Goal: Information Seeking & Learning: Learn about a topic

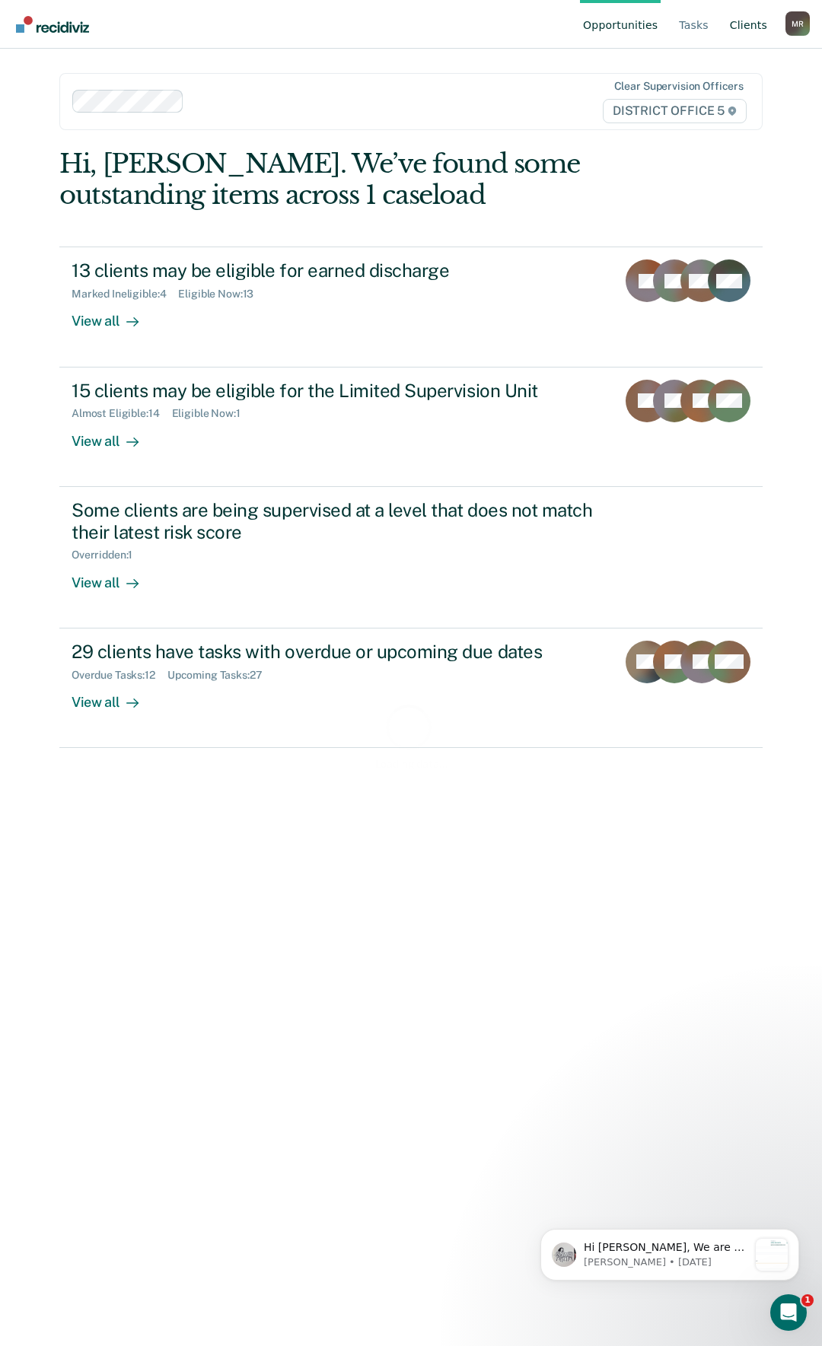
click at [742, 23] on link "Client s" at bounding box center [747, 24] width 43 height 49
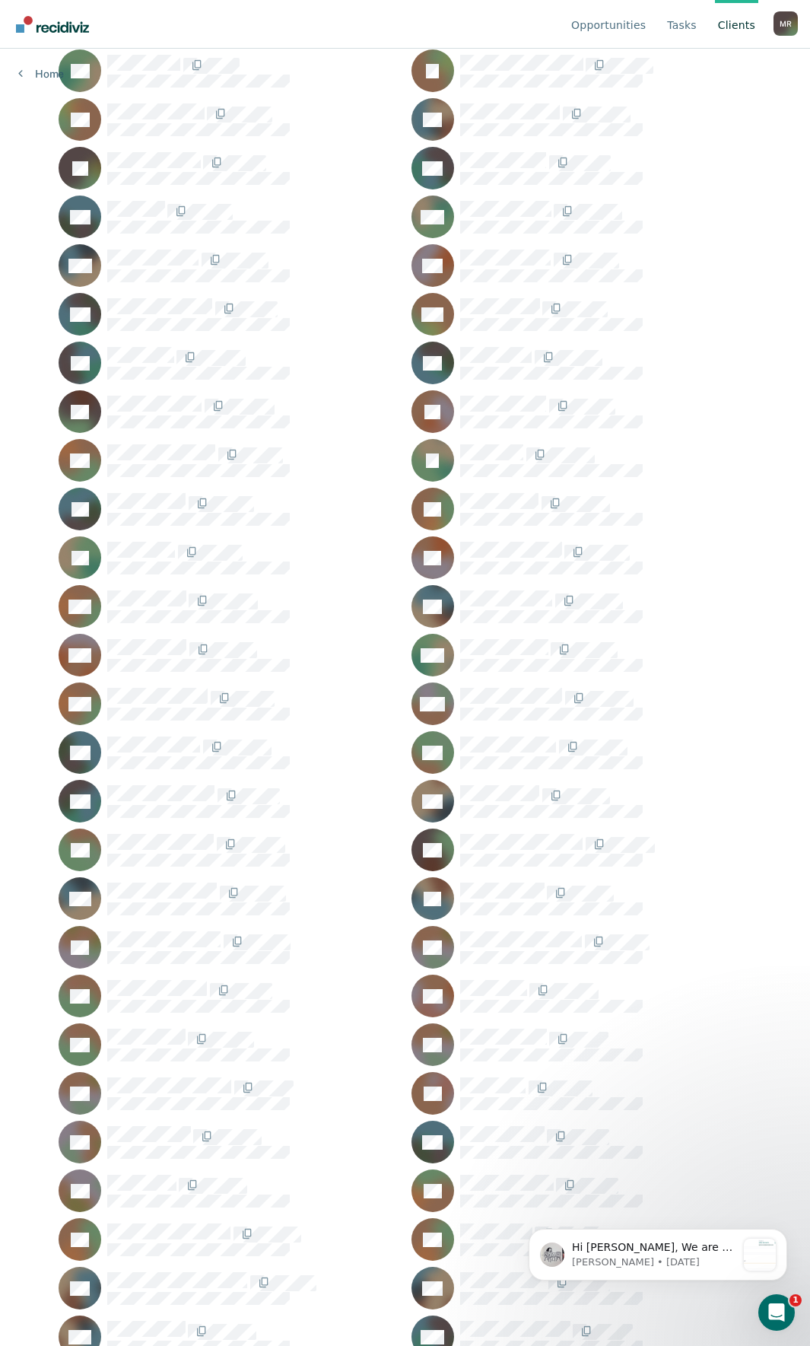
scroll to position [697, 0]
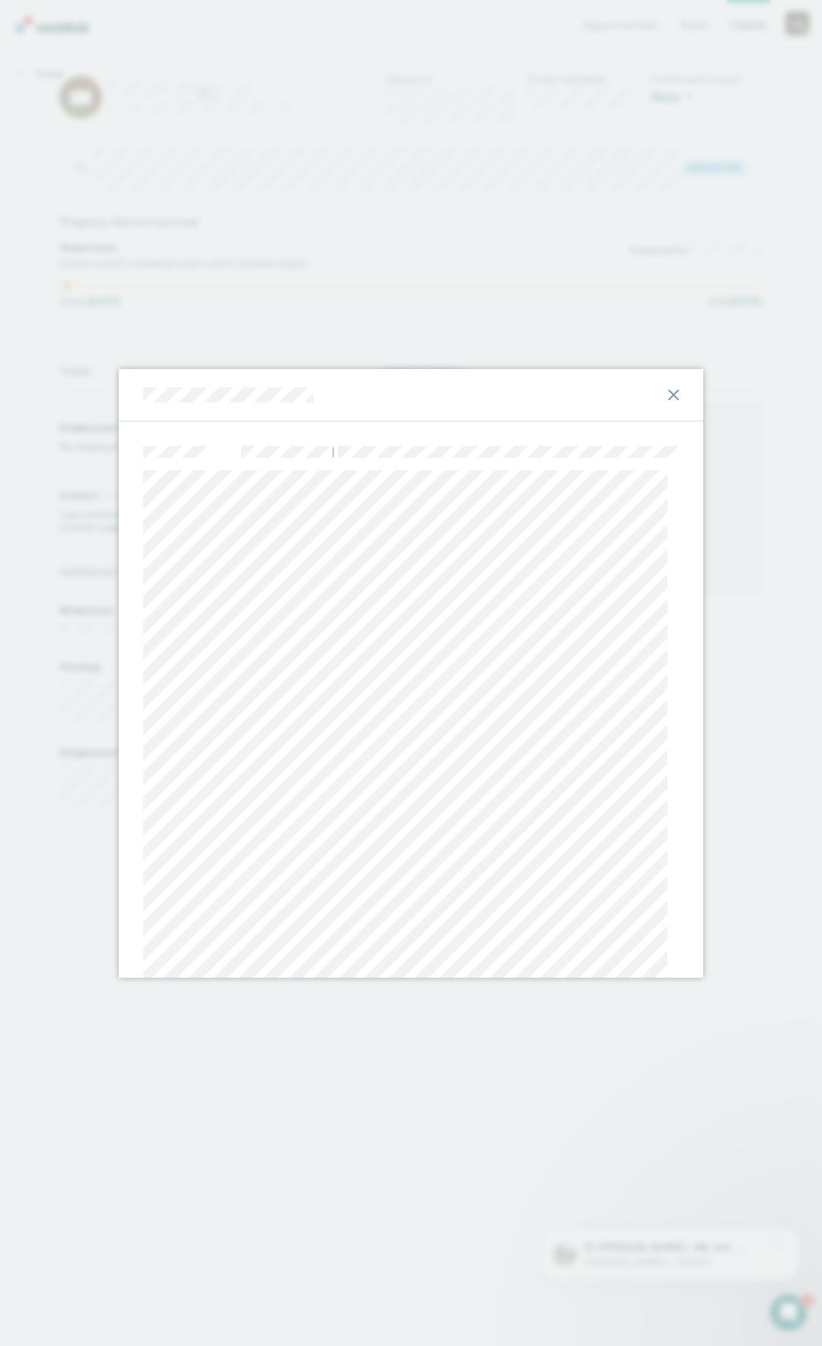
click at [668, 396] on icon at bounding box center [673, 394] width 11 height 11
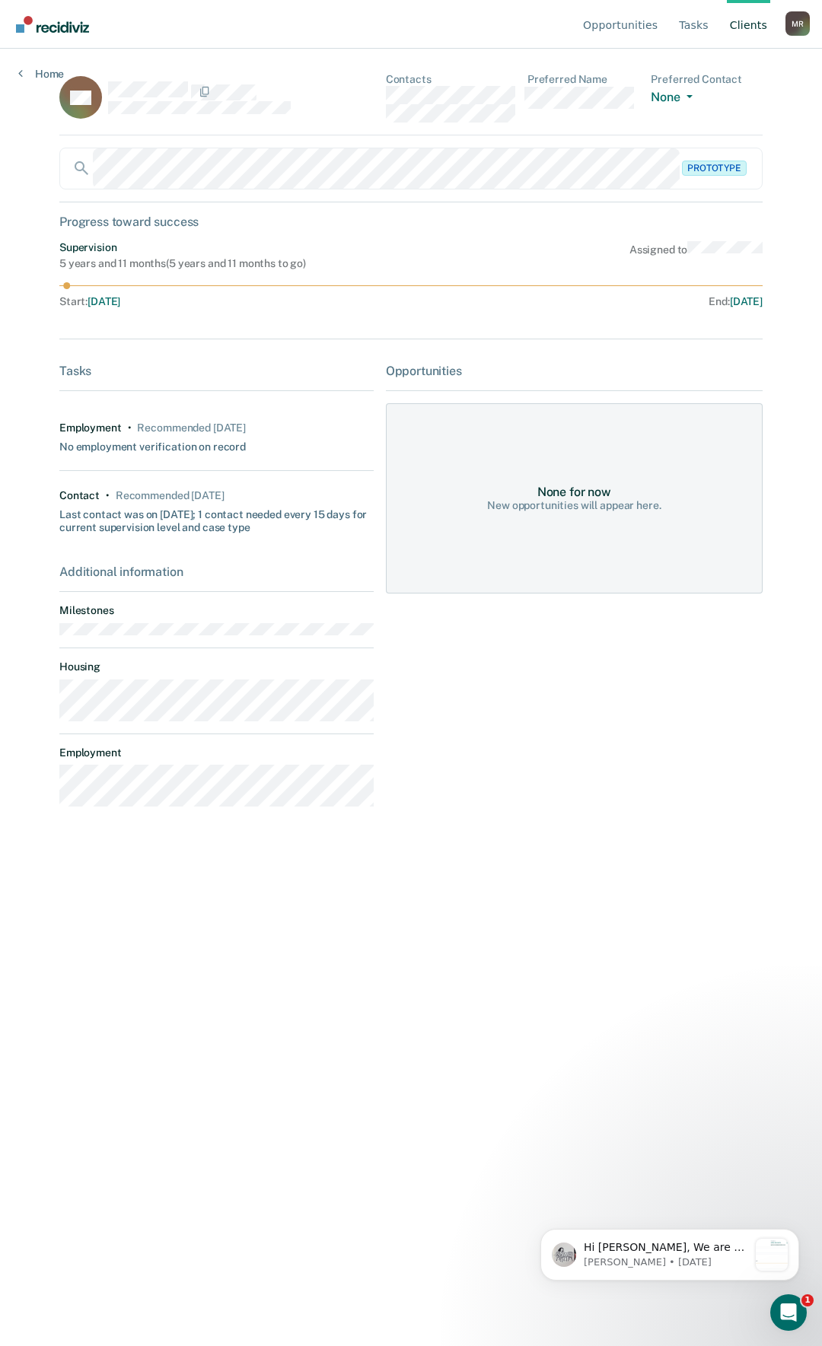
click at [58, 165] on main "GH Contacts Preferred Name Preferred Contact None Call Text Email None Prototyp…" at bounding box center [410, 679] width 739 height 1261
click at [695, 170] on div "Prototype" at bounding box center [410, 169] width 703 height 42
click at [3, 164] on div "Opportunities Tasks Client s [PERSON_NAME] Profile How it works Log Out Home GH…" at bounding box center [411, 673] width 822 height 1346
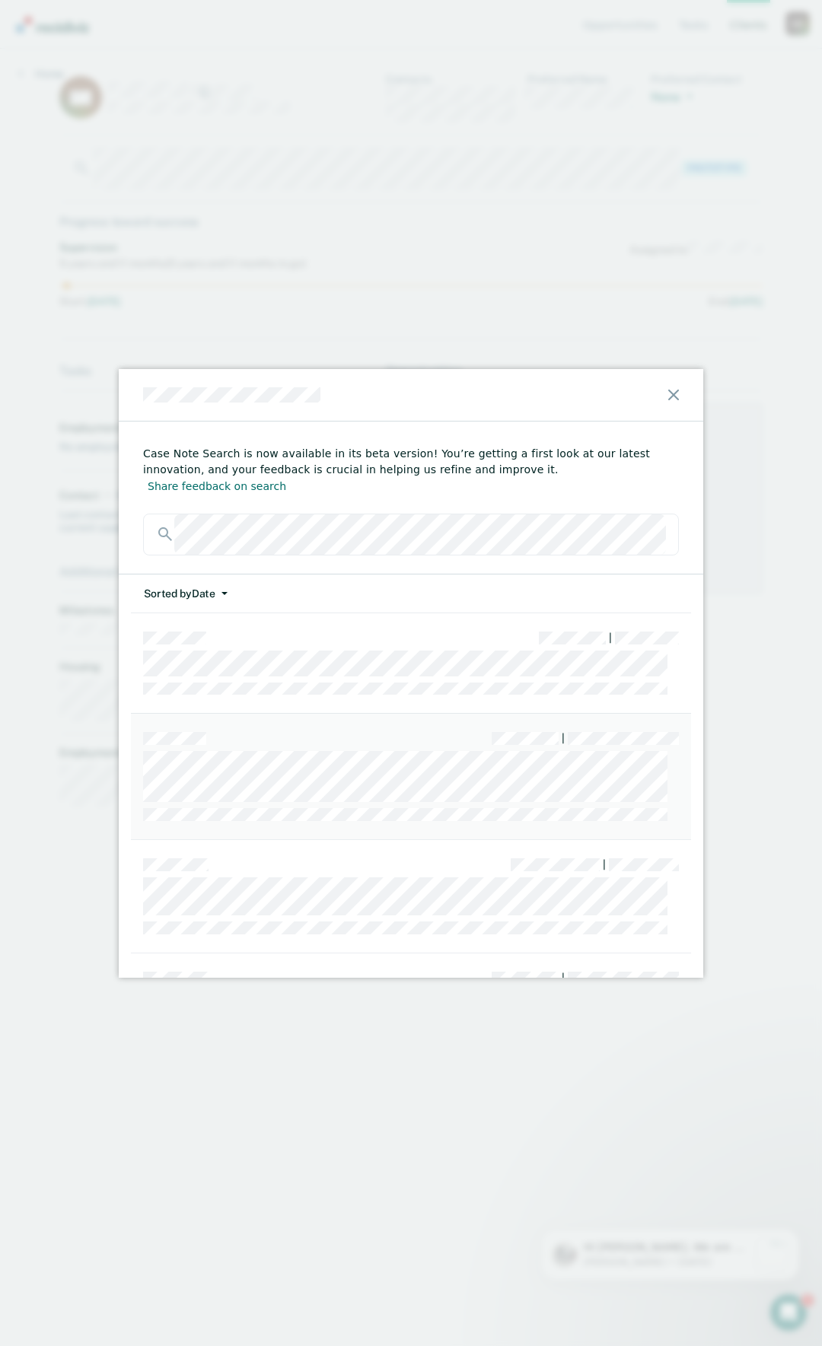
click at [219, 714] on div "|" at bounding box center [411, 776] width 560 height 126
